Goal: Task Accomplishment & Management: Manage account settings

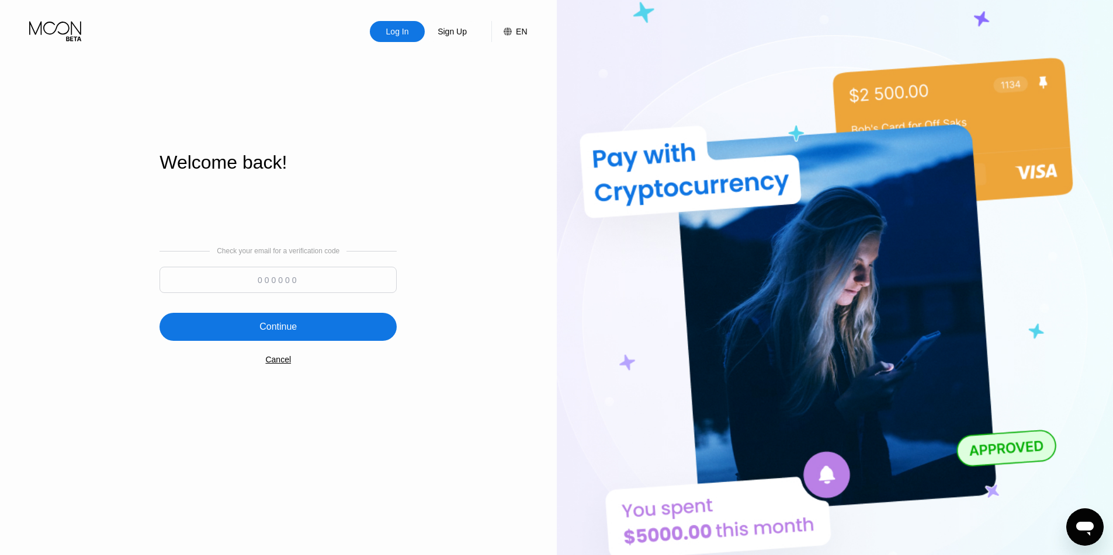
click at [298, 278] on input at bounding box center [277, 280] width 237 height 26
type input "12345"
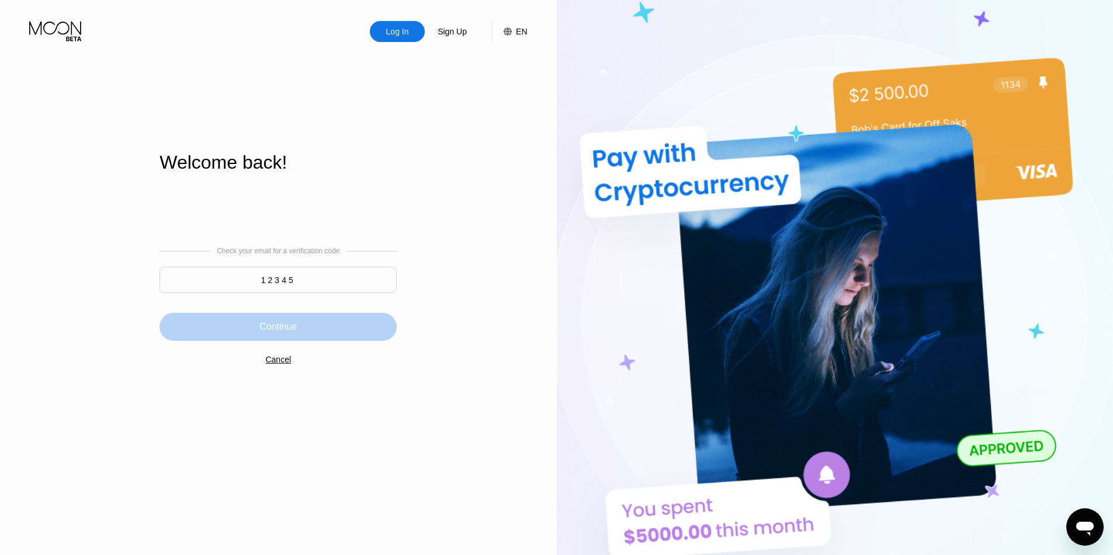
click at [311, 315] on div "Continue" at bounding box center [277, 327] width 237 height 28
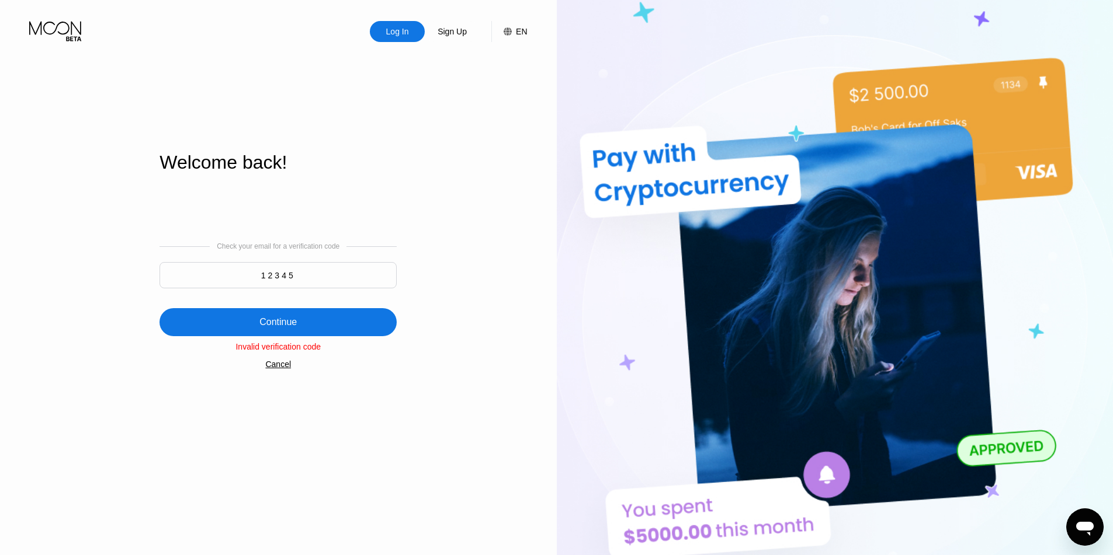
click at [301, 326] on div "Continue" at bounding box center [277, 322] width 237 height 28
click at [275, 369] on div "Cancel" at bounding box center [278, 364] width 26 height 9
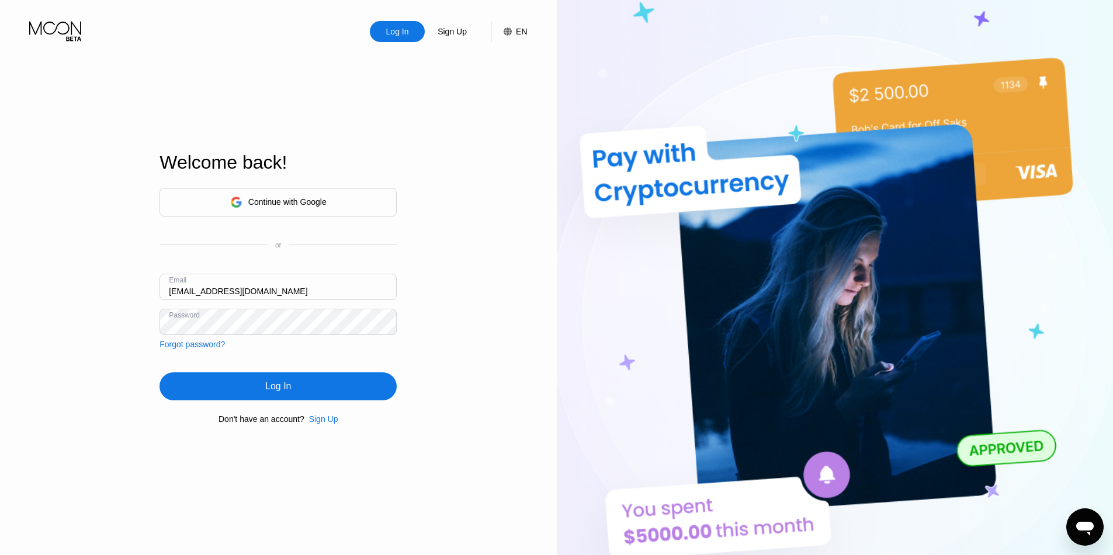
click at [310, 294] on input "[EMAIL_ADDRESS][DOMAIN_NAME]" at bounding box center [277, 287] width 237 height 26
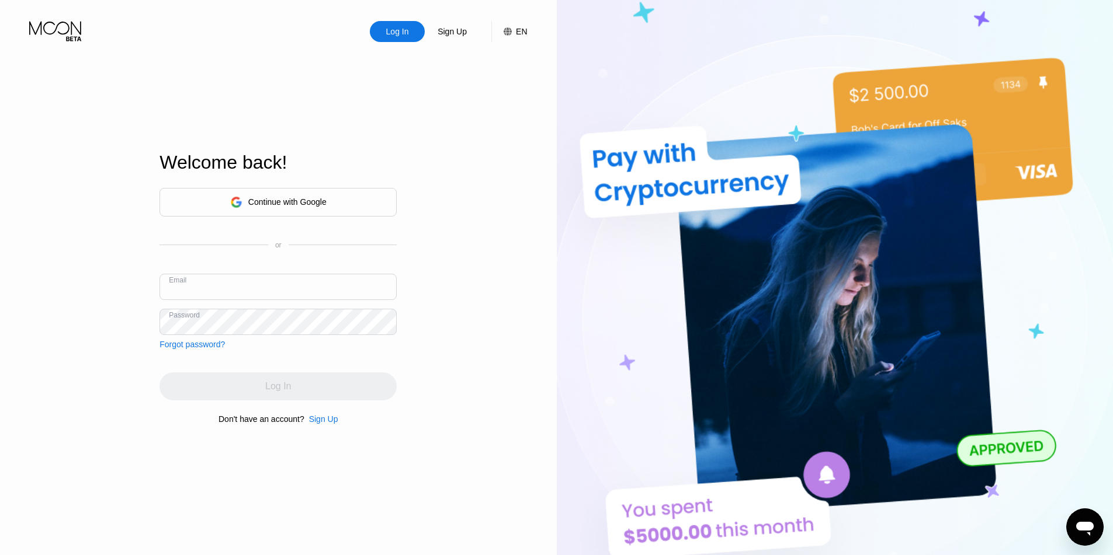
click at [282, 2] on div "Log In Sign Up EN Language Select an item Save" at bounding box center [278, 21] width 557 height 42
click at [307, 283] on input "text" at bounding box center [277, 287] width 237 height 26
paste input "[EMAIL_ADDRESS][DOMAIN_NAME]"
type input "[EMAIL_ADDRESS][DOMAIN_NAME]"
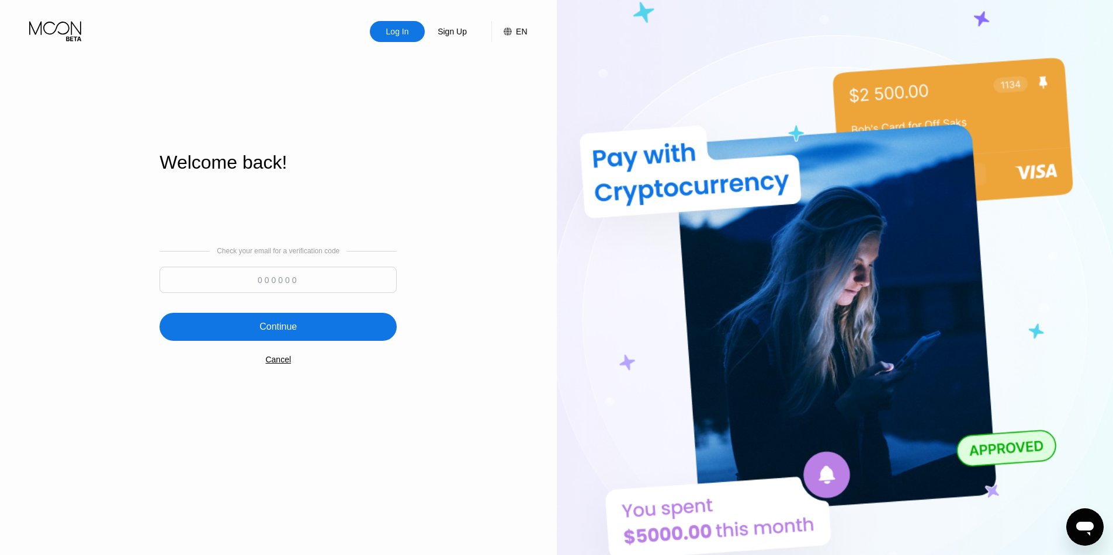
click at [316, 293] on input at bounding box center [277, 280] width 237 height 26
click at [277, 364] on div "Cancel" at bounding box center [278, 359] width 26 height 9
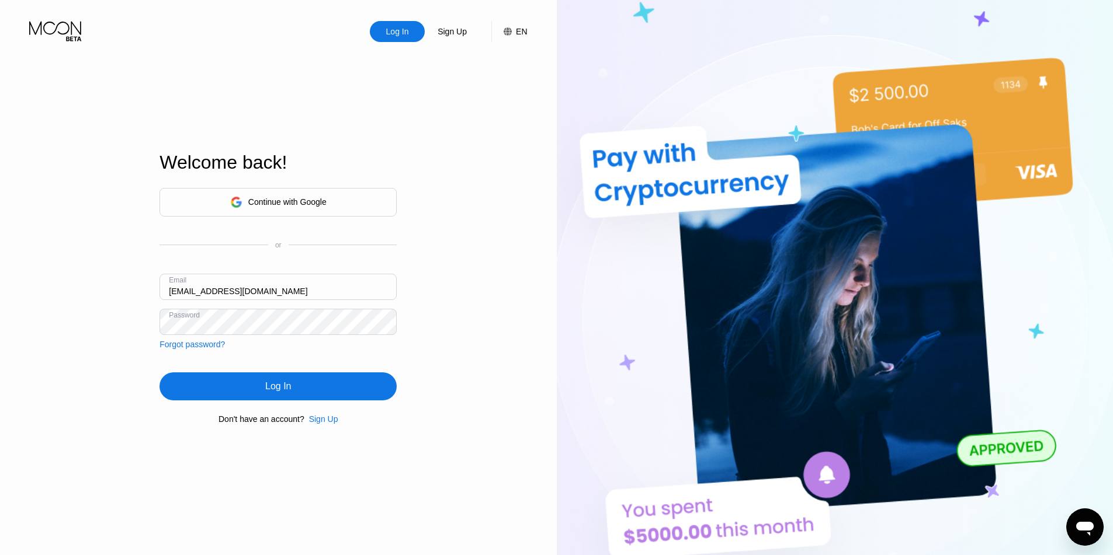
click at [289, 390] on div "Log In" at bounding box center [278, 387] width 26 height 12
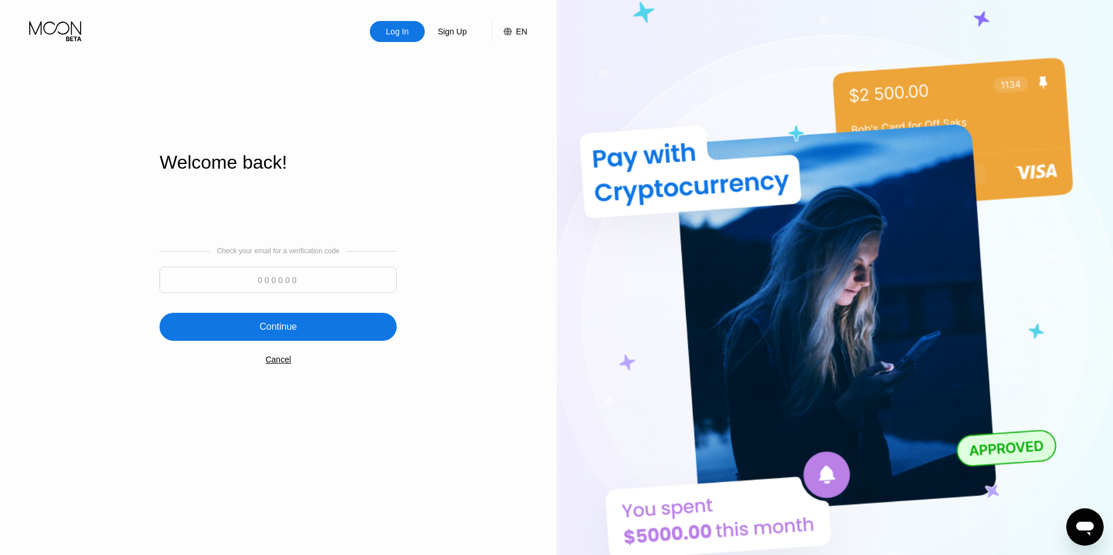
click at [510, 146] on div "Log In Sign Up EN Language Select an item Save Welcome back! Check your email f…" at bounding box center [278, 305] width 557 height 611
